Goal: Transaction & Acquisition: Purchase product/service

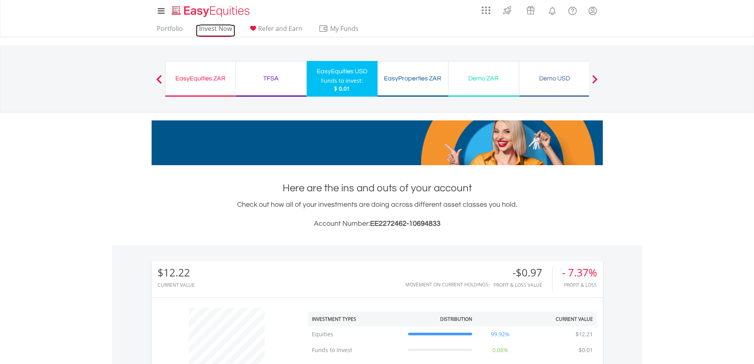
click at [214, 28] on link "Invest Now" at bounding box center [215, 31] width 39 height 12
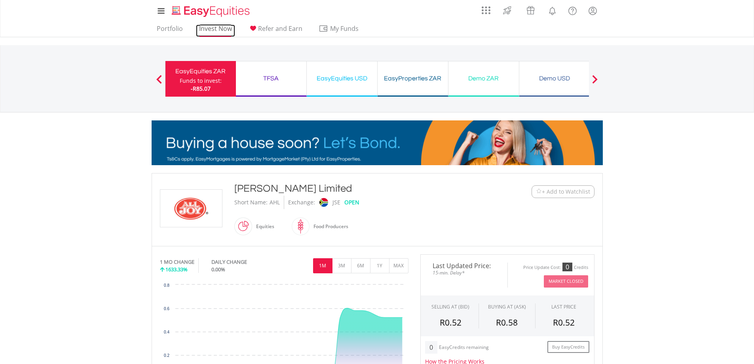
click at [213, 33] on link "Invest Now" at bounding box center [215, 31] width 39 height 12
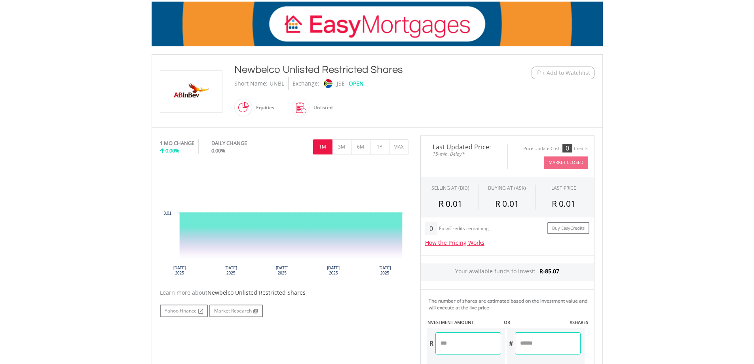
scroll to position [40, 0]
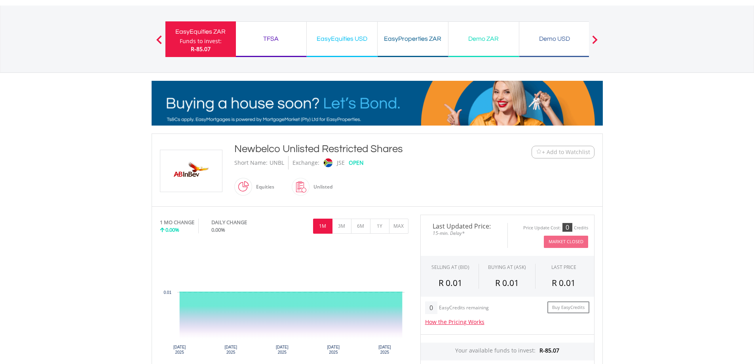
click at [252, 188] on span at bounding box center [252, 187] width 0 height 18
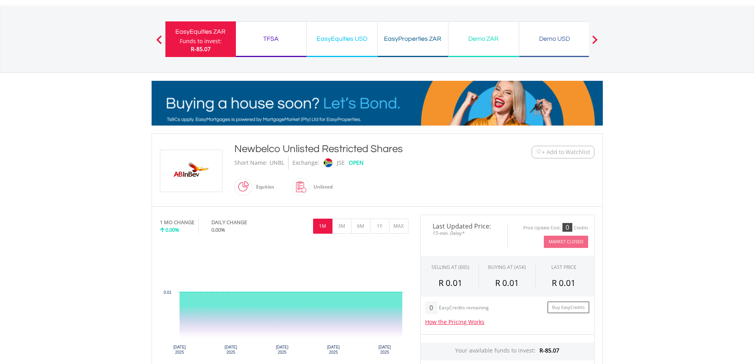
click at [252, 187] on span at bounding box center [252, 187] width 0 height 18
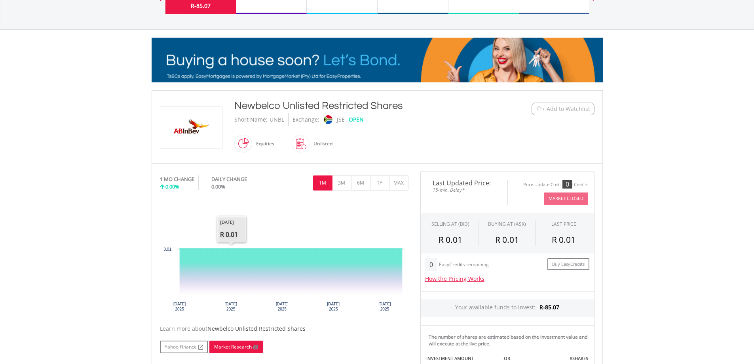
scroll to position [79, 0]
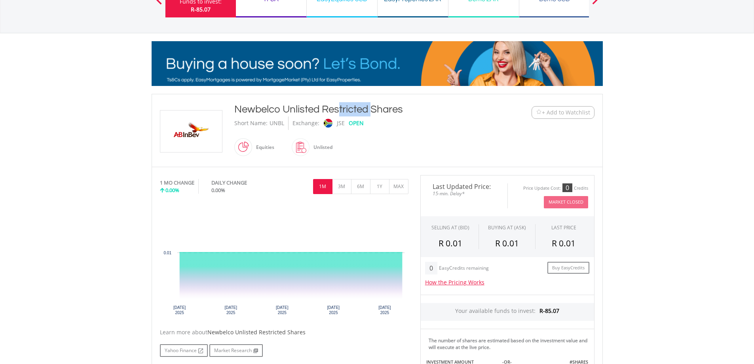
drag, startPoint x: 231, startPoint y: 108, endPoint x: 280, endPoint y: 109, distance: 48.3
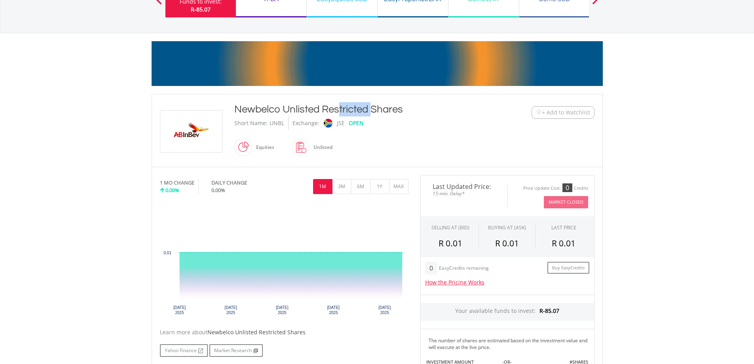
click at [280, 109] on div "Newbelco Unlisted Restricted Shares Short Name: UNBL Exchange: JSE OPEN Equities" at bounding box center [358, 130] width 261 height 57
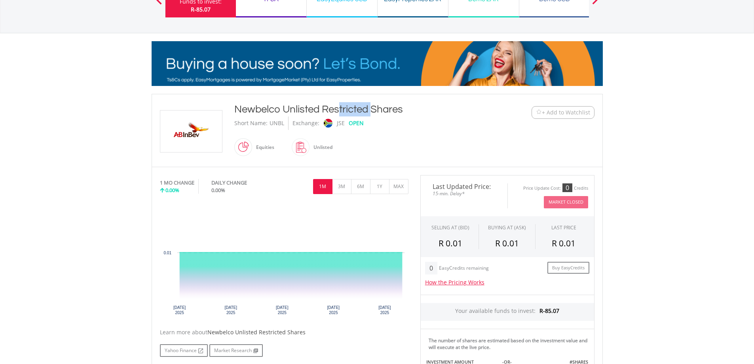
click at [200, 136] on img at bounding box center [191, 131] width 59 height 42
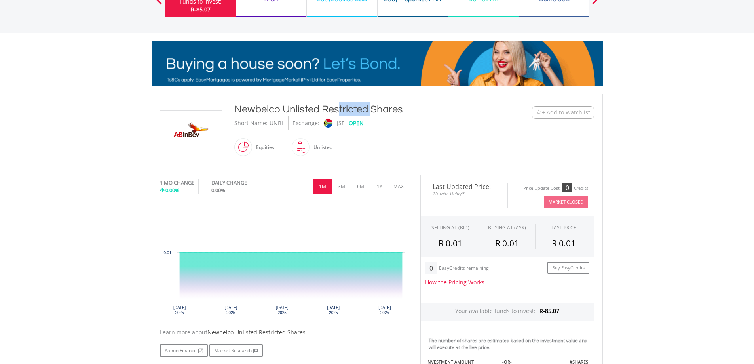
copy div "Newbelco"
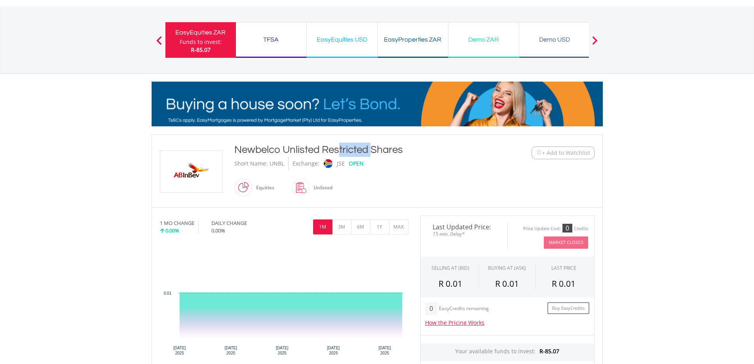
scroll to position [0, 0]
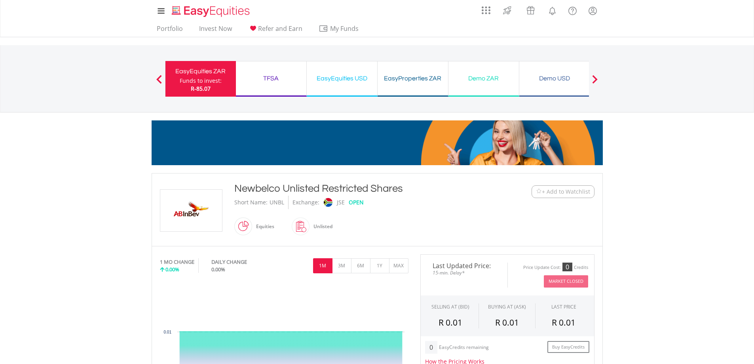
click at [240, 28] on ul "Portfolio Invest Now Refer and Earn My Funds Fund your accounts Withdraw Money …" at bounding box center [260, 29] width 217 height 15
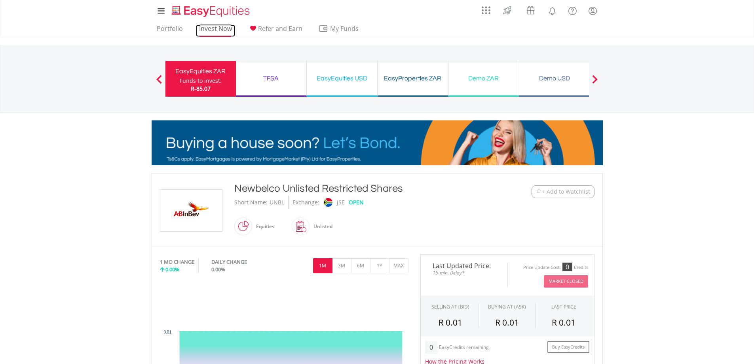
click at [196, 28] on link "Invest Now" at bounding box center [215, 31] width 39 height 12
